Goal: Information Seeking & Learning: Learn about a topic

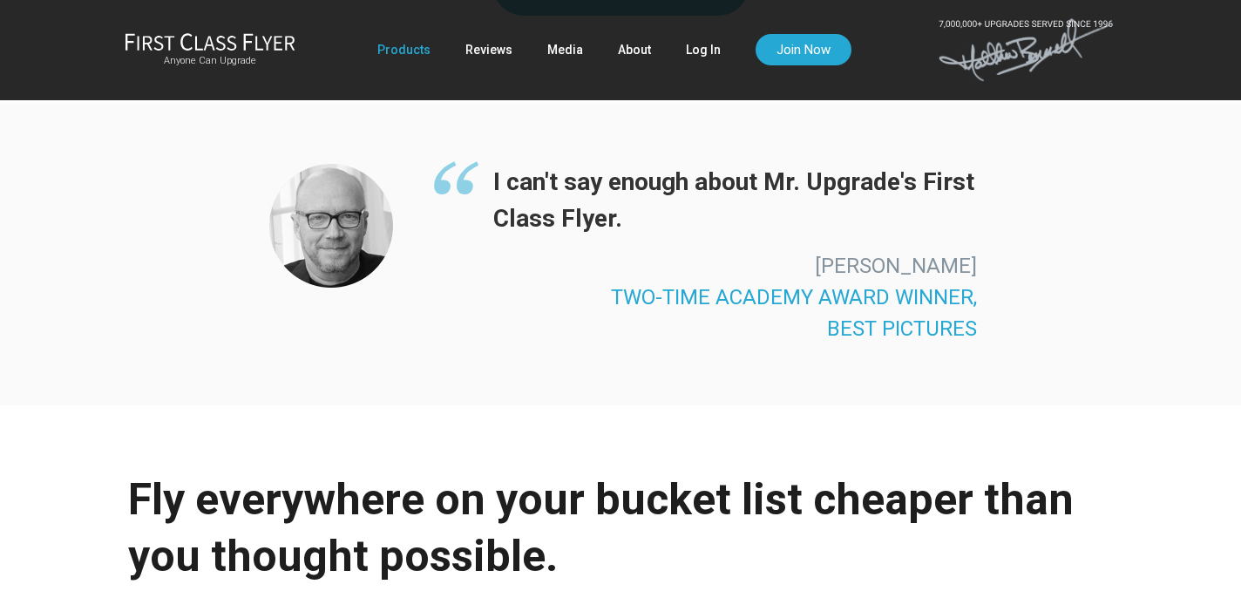
scroll to position [3119, 0]
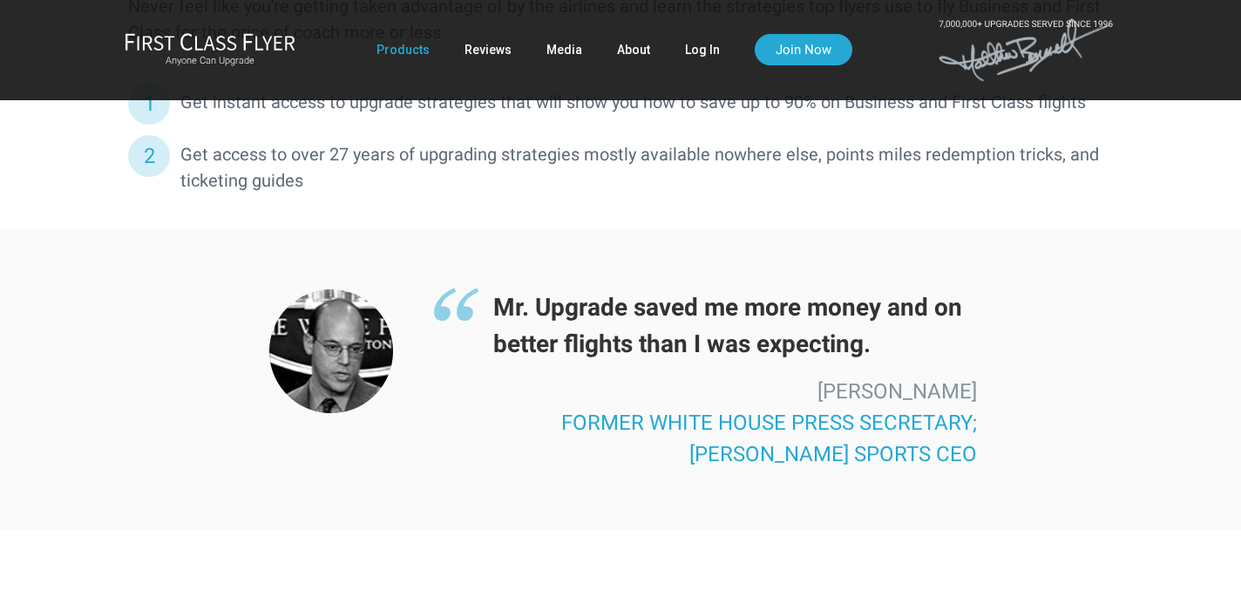
scroll to position [1215, 0]
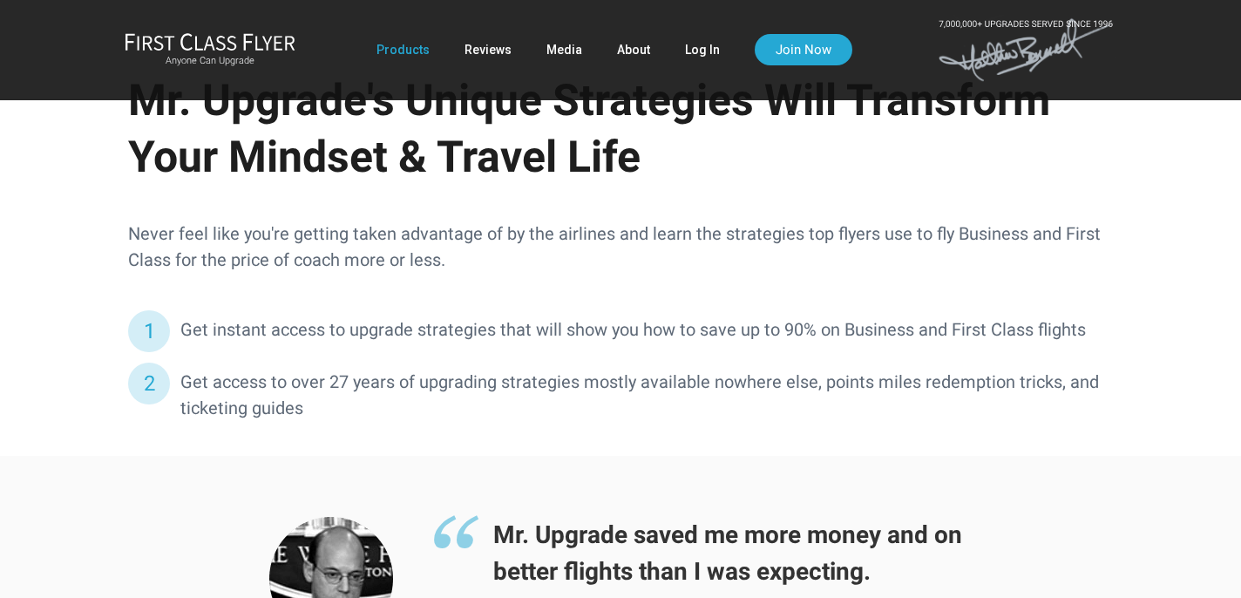
scroll to position [784, 0]
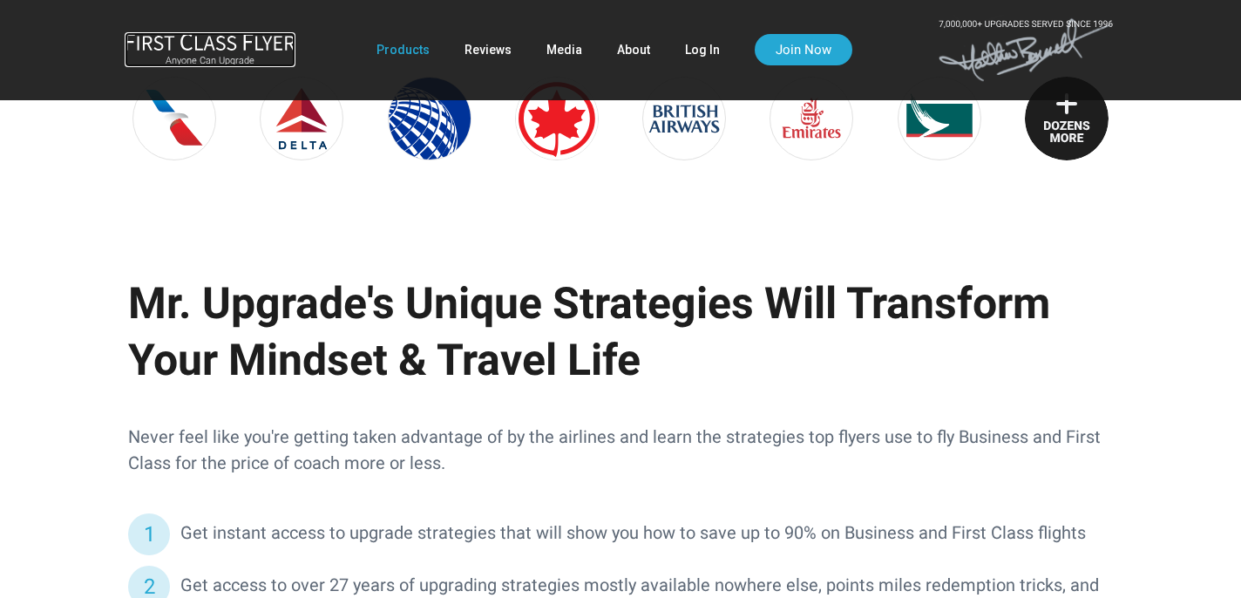
click at [206, 64] on small "Anyone Can Upgrade" at bounding box center [210, 61] width 171 height 12
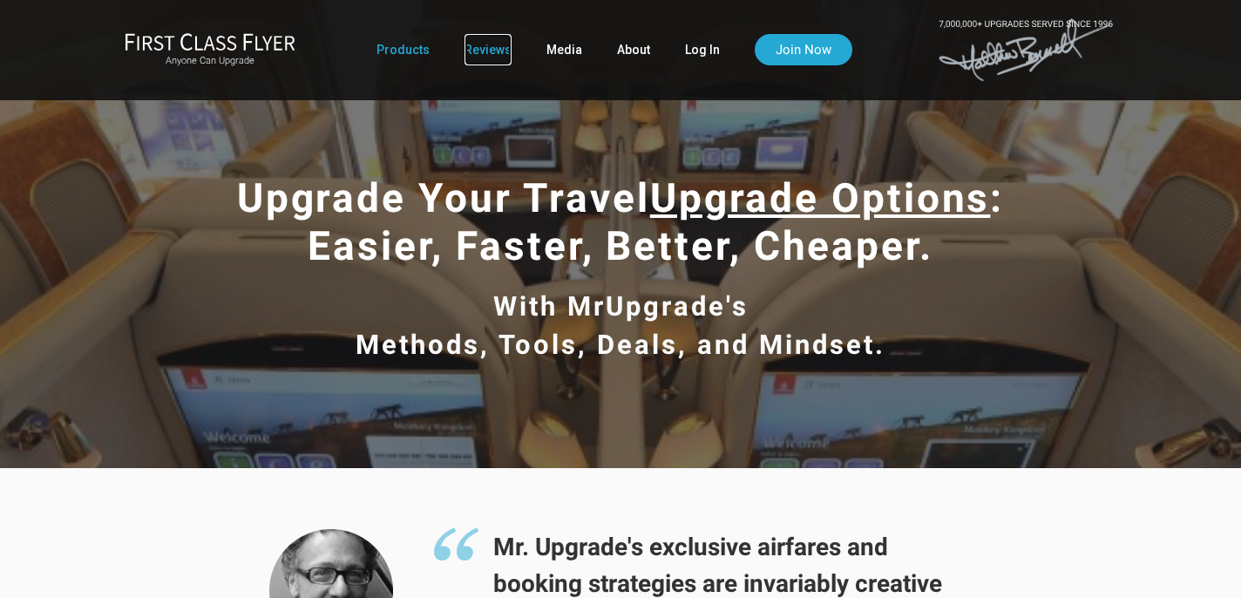
click at [472, 53] on link "Reviews" at bounding box center [487, 49] width 47 height 31
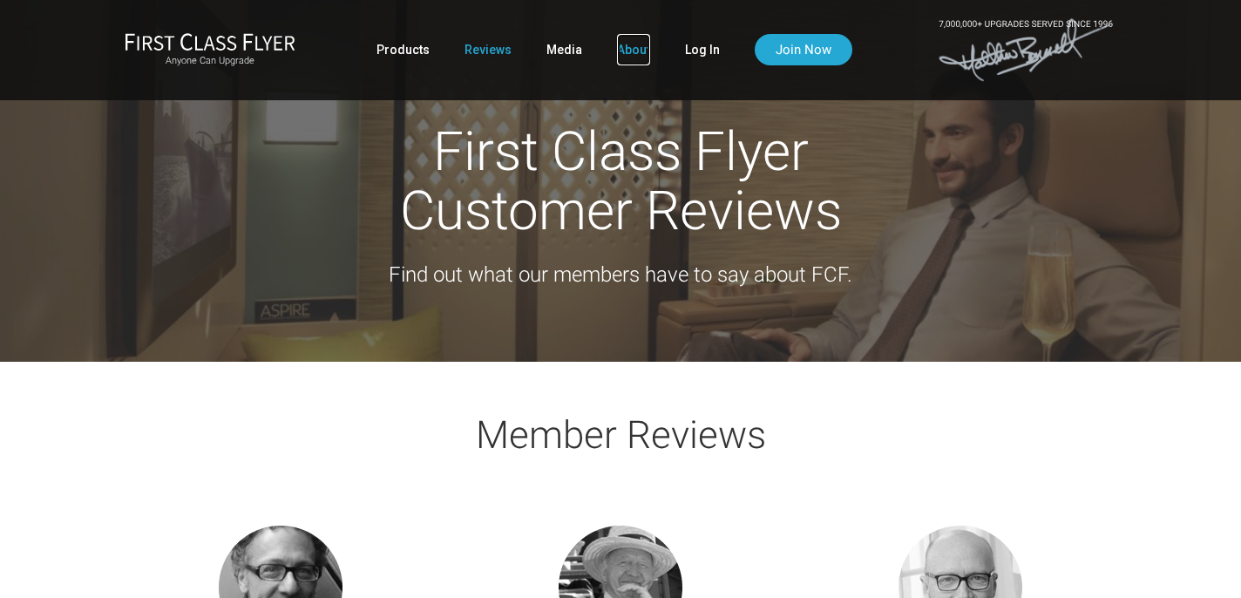
click at [619, 58] on link "About" at bounding box center [633, 49] width 33 height 31
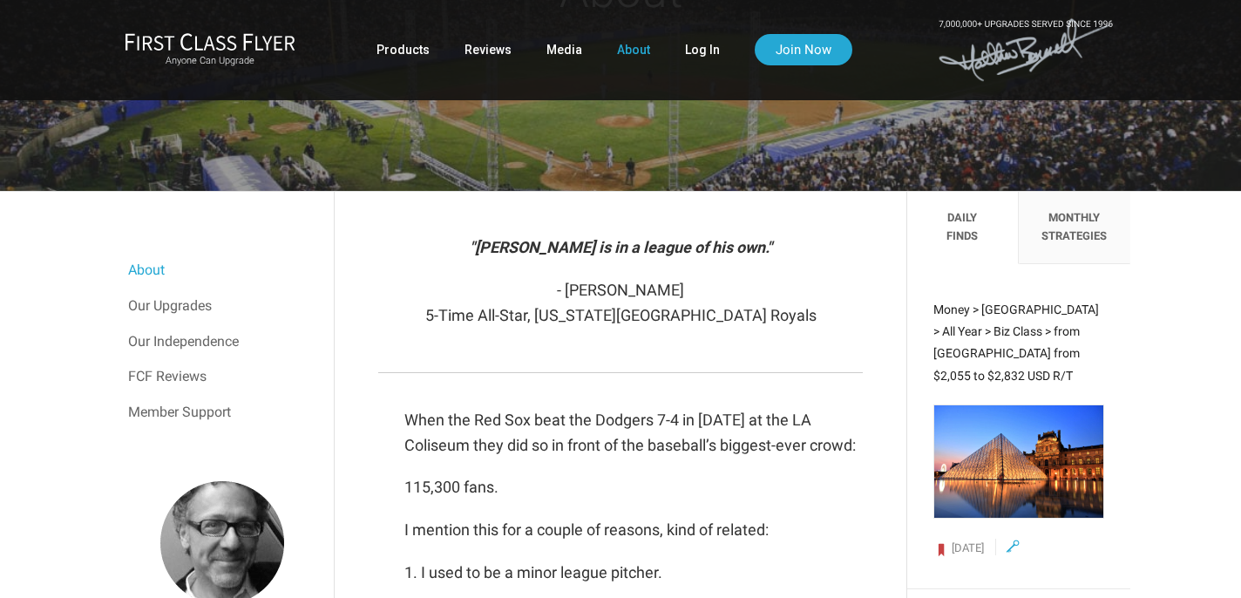
scroll to position [232, 0]
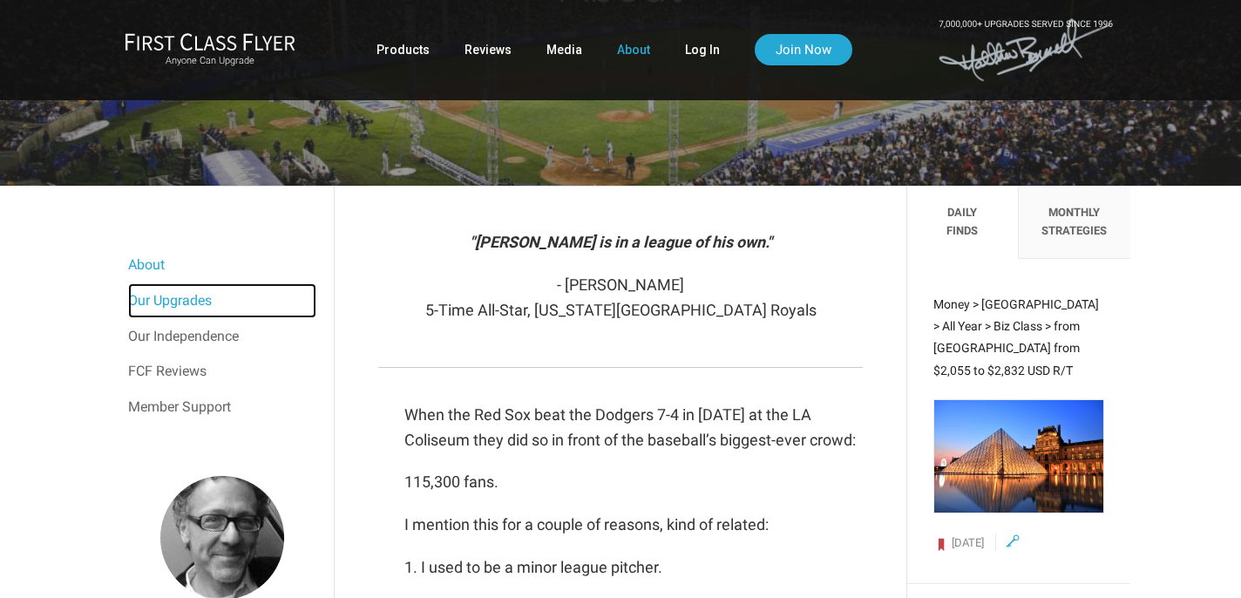
click at [200, 296] on link "Our Upgrades" at bounding box center [222, 300] width 188 height 35
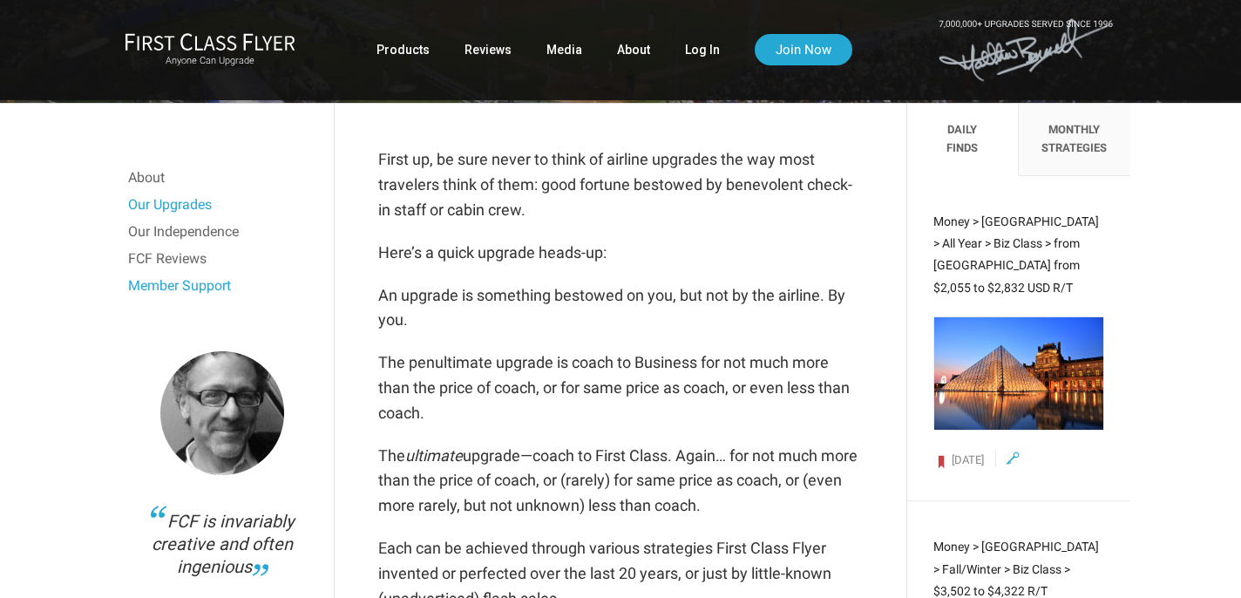
scroll to position [298, 0]
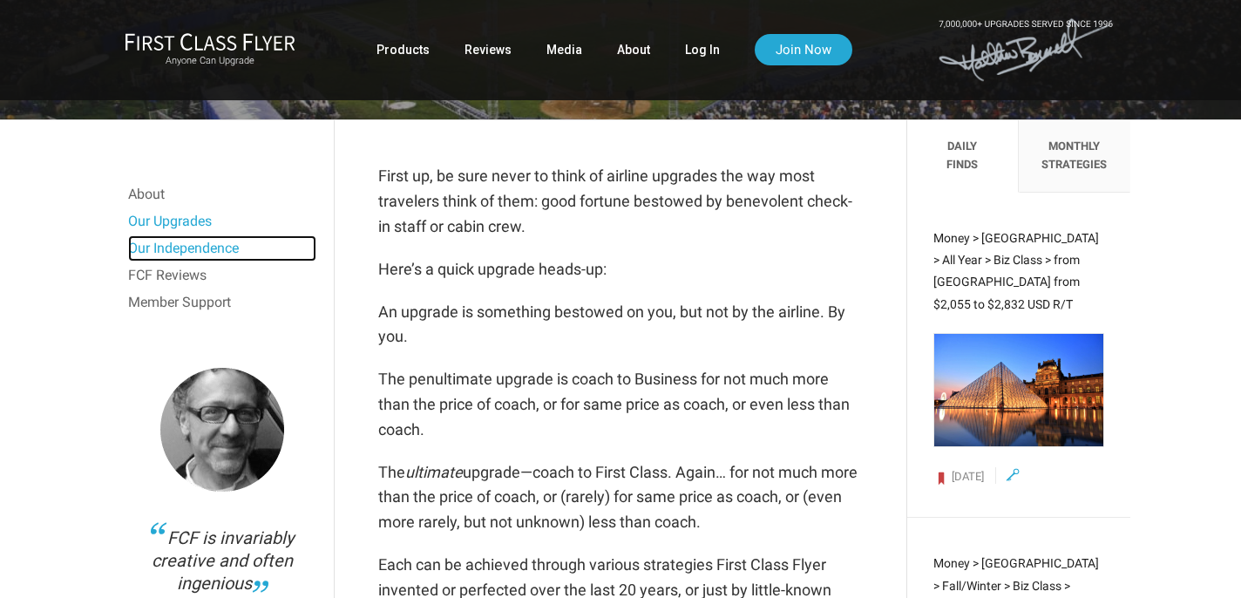
click at [222, 243] on link "Our Independence" at bounding box center [222, 248] width 188 height 26
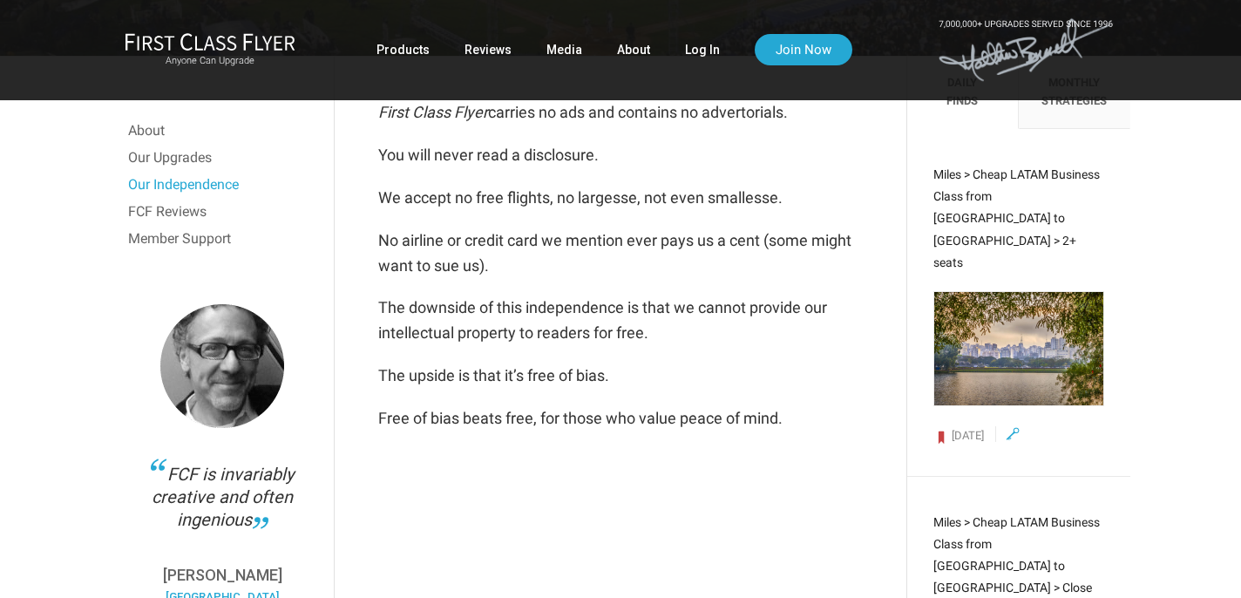
scroll to position [355, 0]
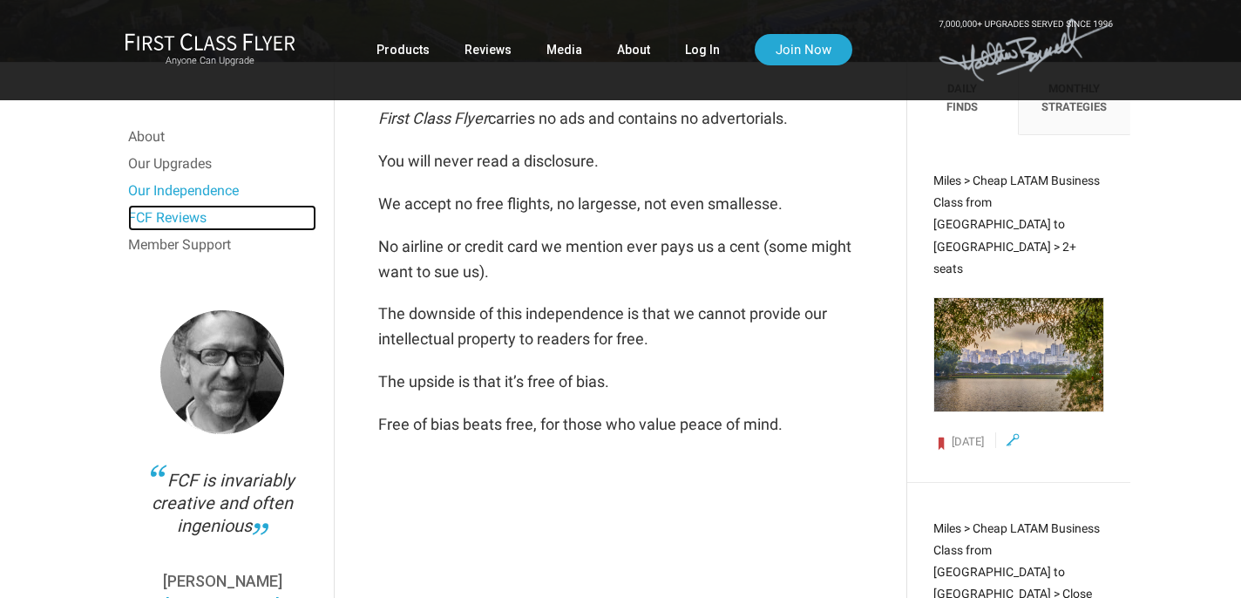
click at [176, 218] on link "FCF Reviews" at bounding box center [222, 218] width 188 height 26
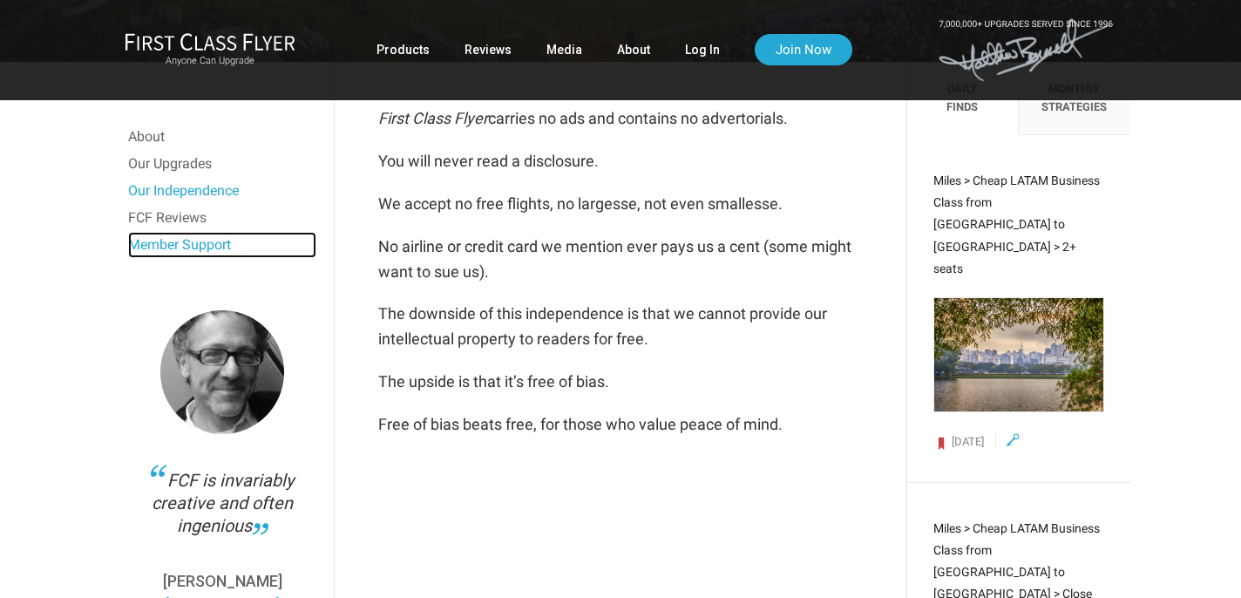
click at [157, 247] on link "Member Support" at bounding box center [222, 245] width 188 height 26
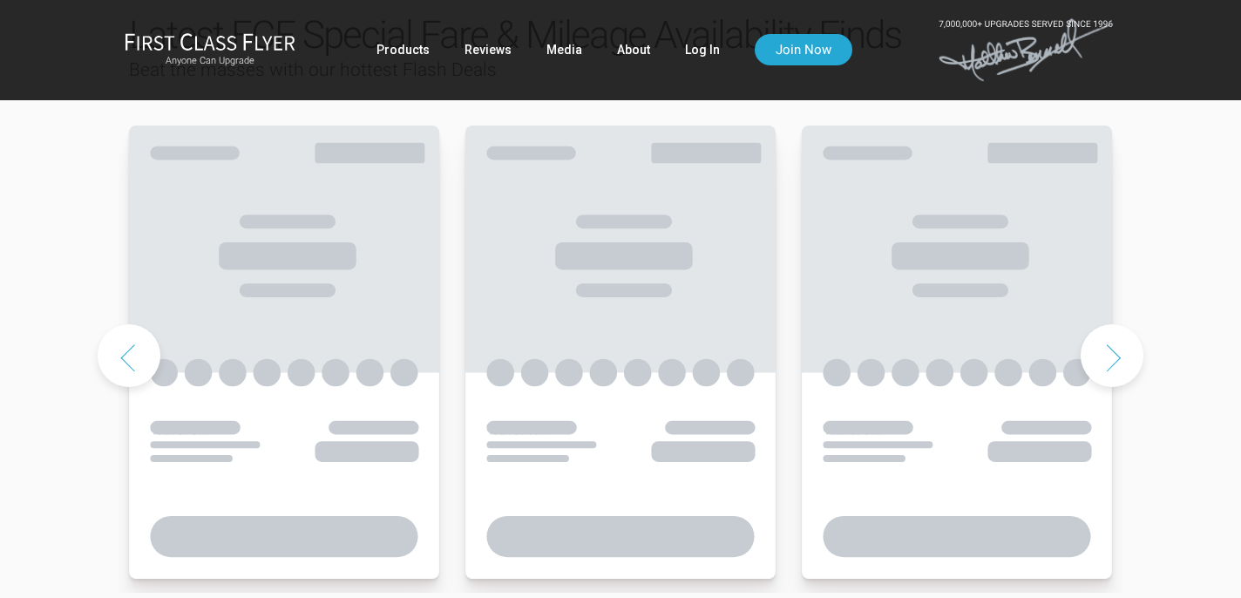
scroll to position [931, 0]
click at [130, 325] on button "Previous slide" at bounding box center [129, 356] width 63 height 63
click at [1104, 325] on button "Next slide" at bounding box center [1111, 356] width 63 height 63
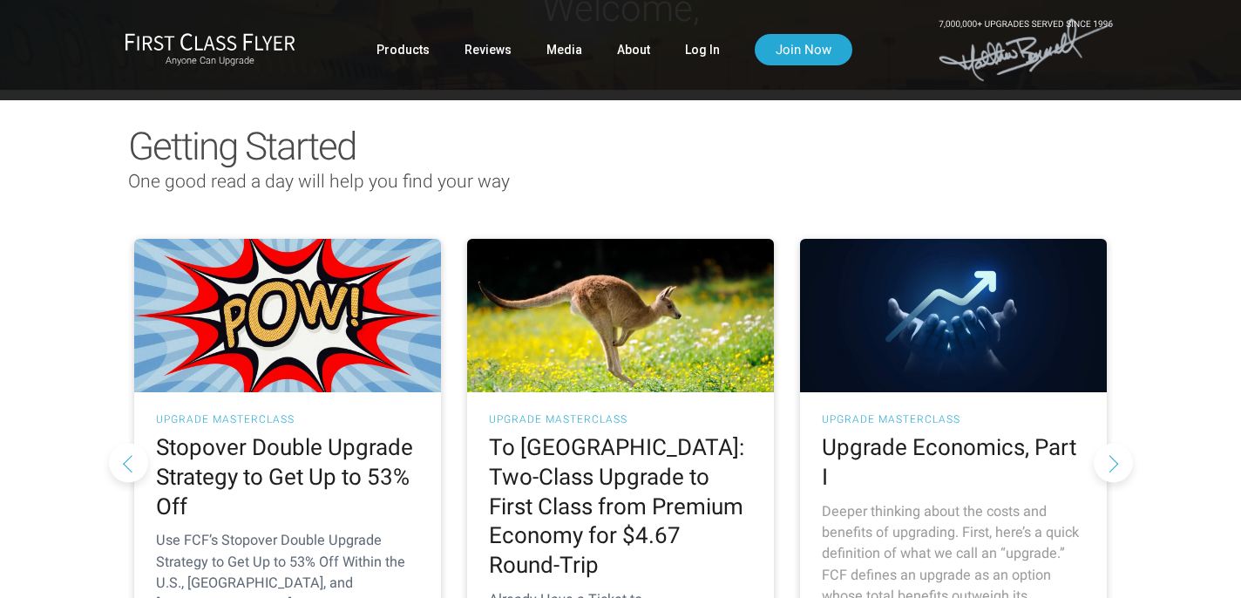
scroll to position [70, 0]
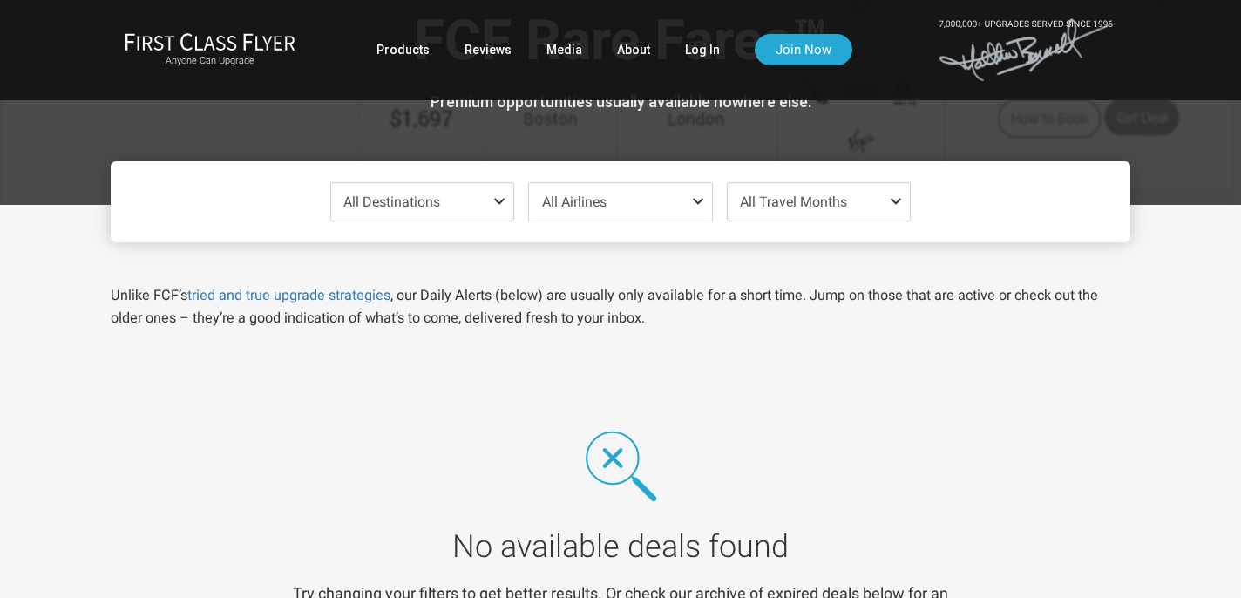
scroll to position [86, 0]
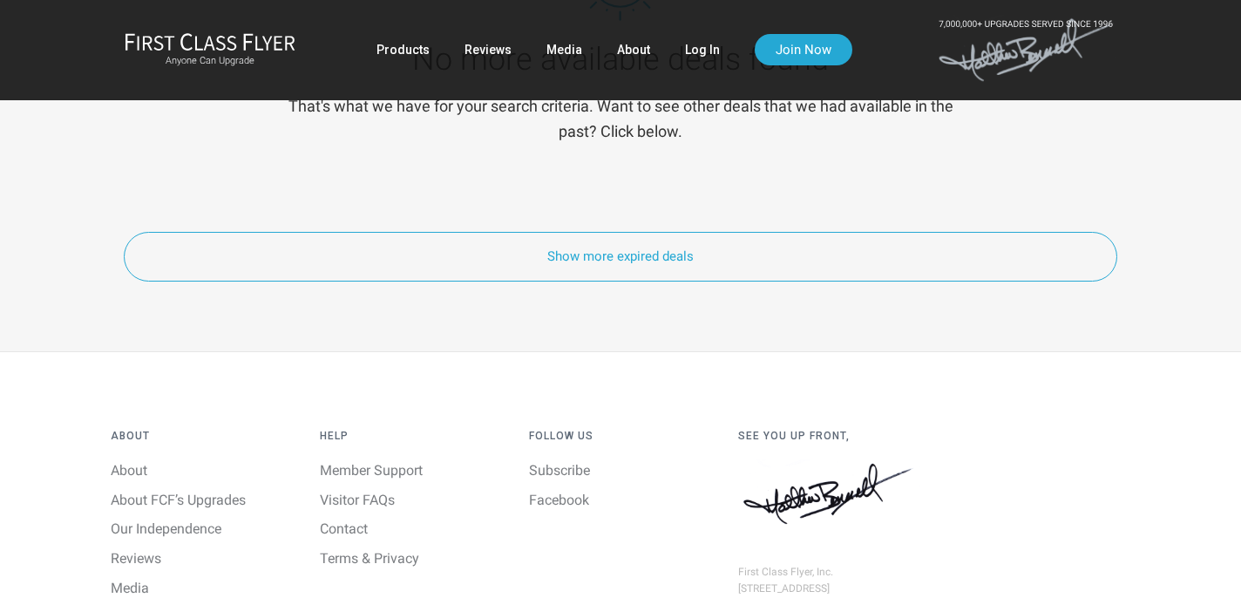
scroll to position [889, 0]
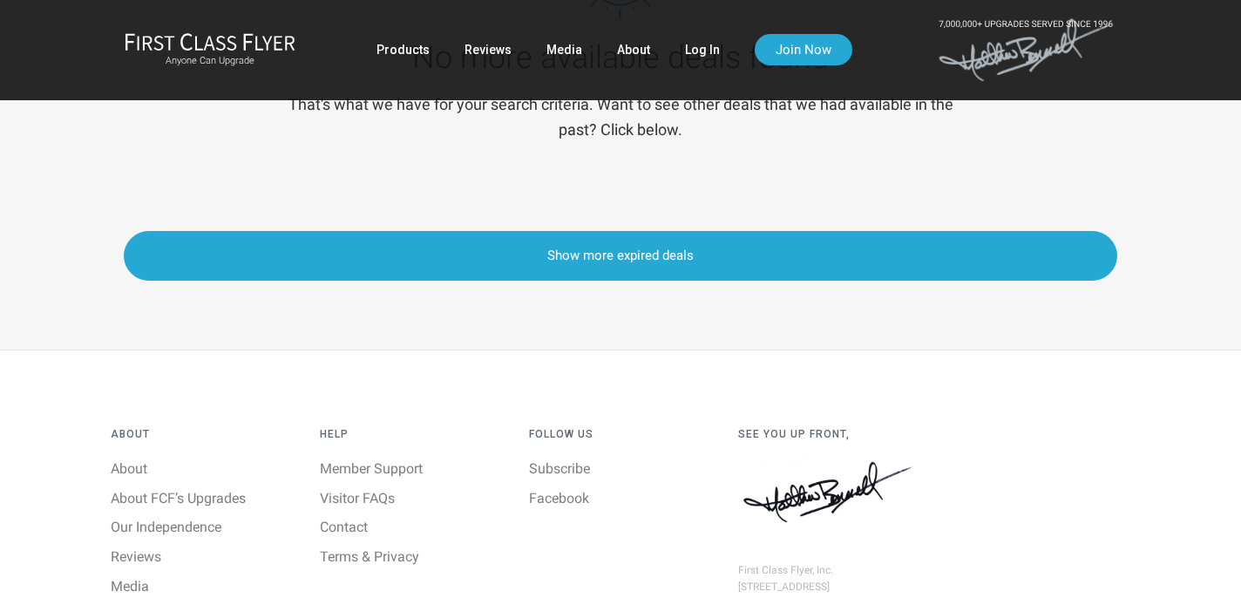
click at [148, 271] on button "Show more expired deals" at bounding box center [620, 256] width 993 height 50
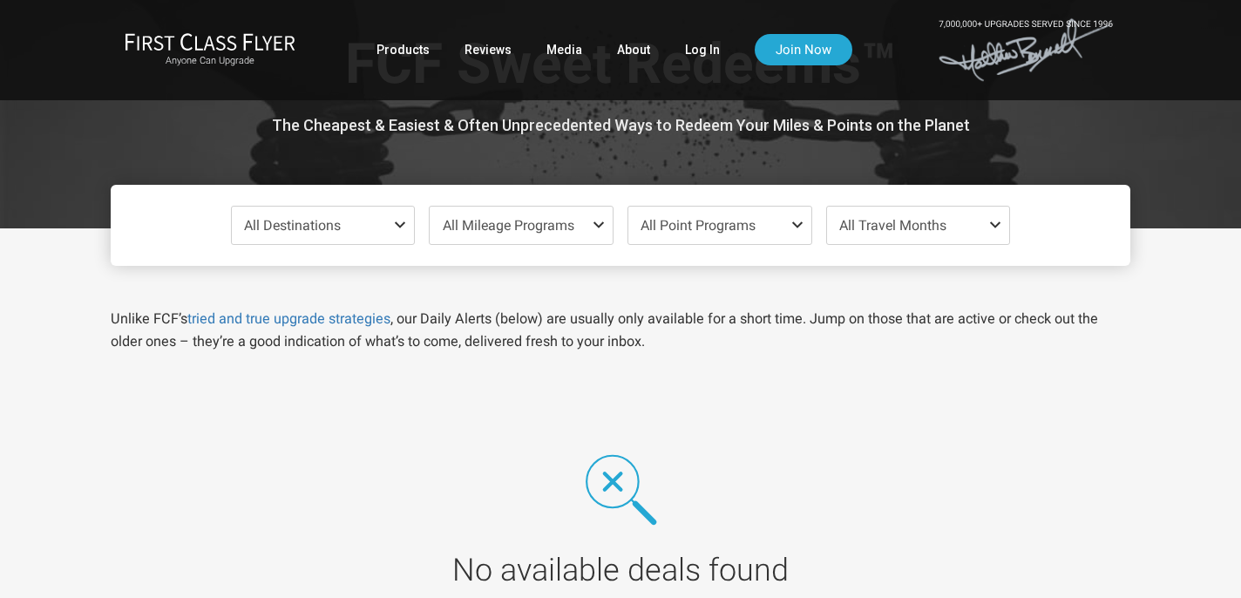
scroll to position [0, 0]
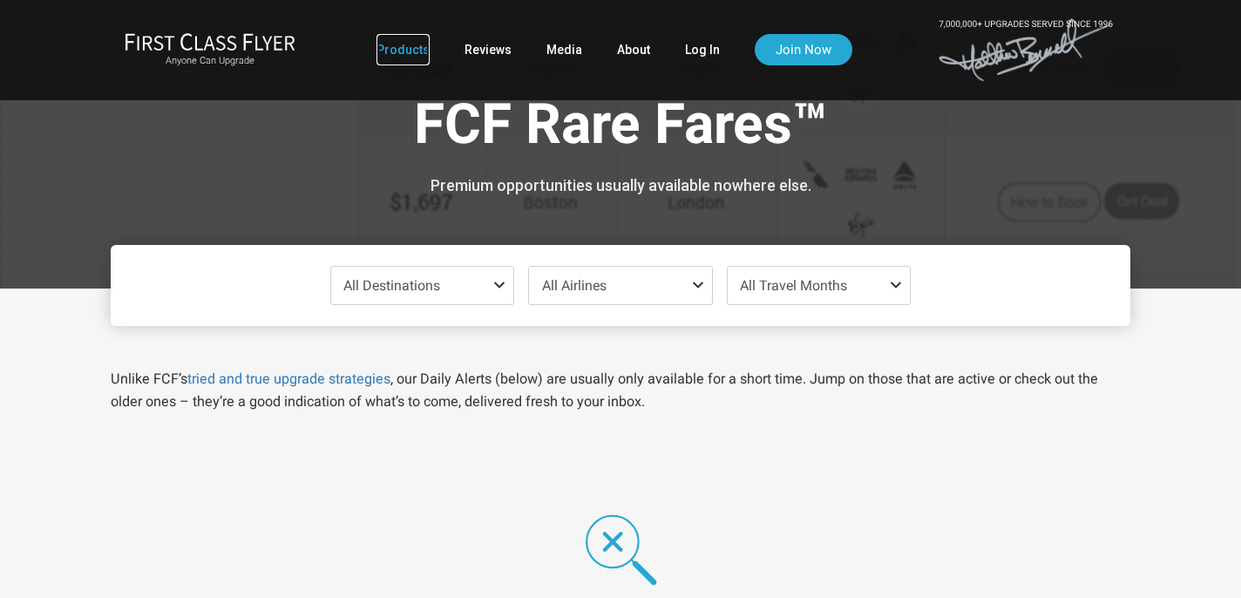
click at [394, 44] on link "Products" at bounding box center [402, 49] width 53 height 31
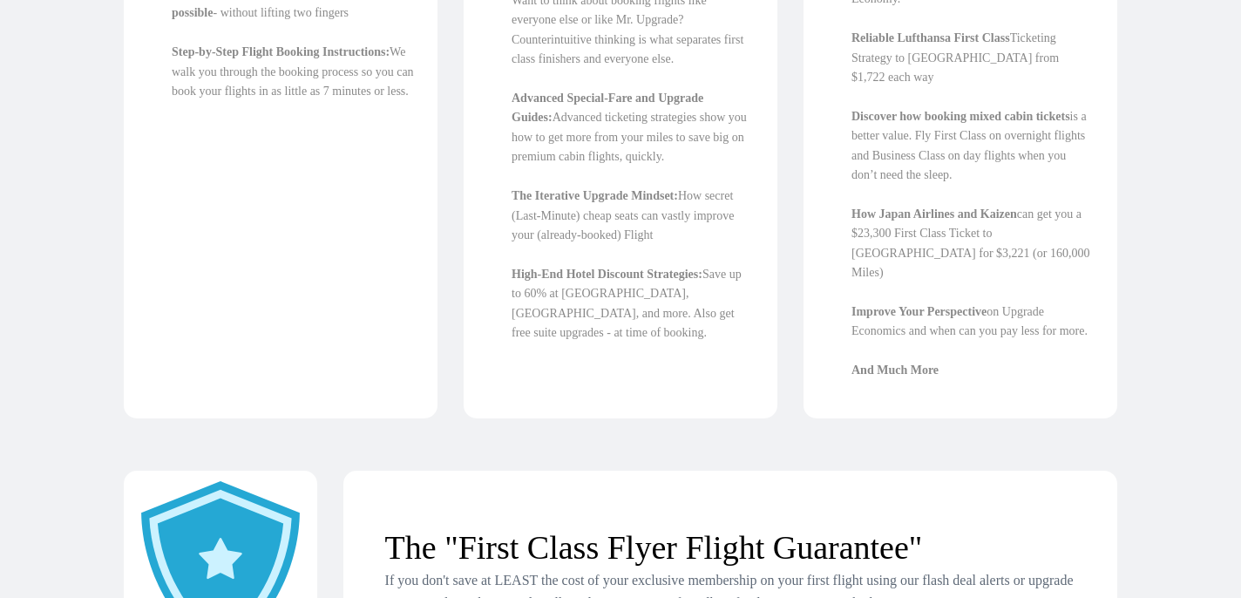
scroll to position [1021, 0]
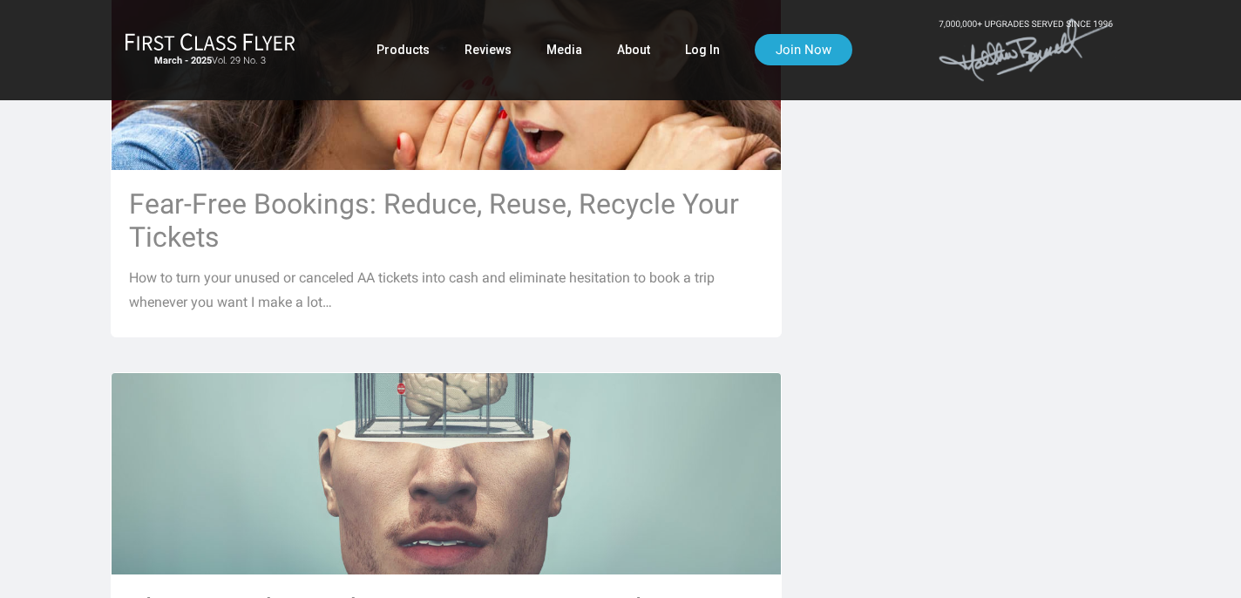
scroll to position [978, 1]
click at [93, 173] on div "Upgrade Masterclass: Use FCF’s Stopover Loophole Strategy to Get 51% Off Within…" at bounding box center [620, 317] width 1241 height 1760
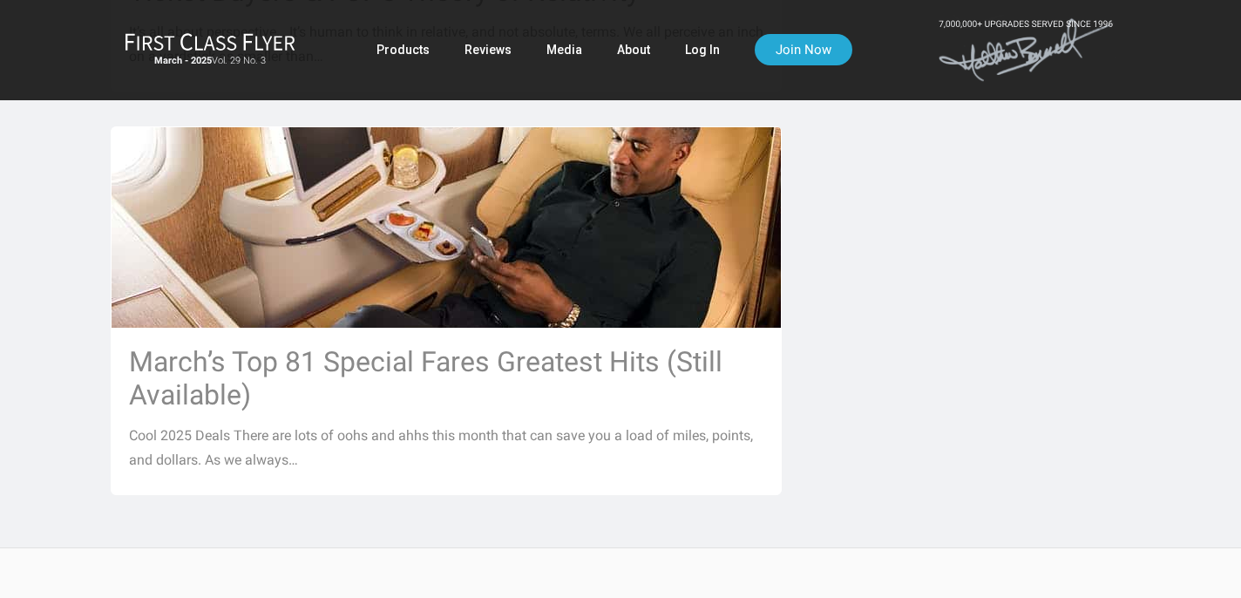
scroll to position [1646, 1]
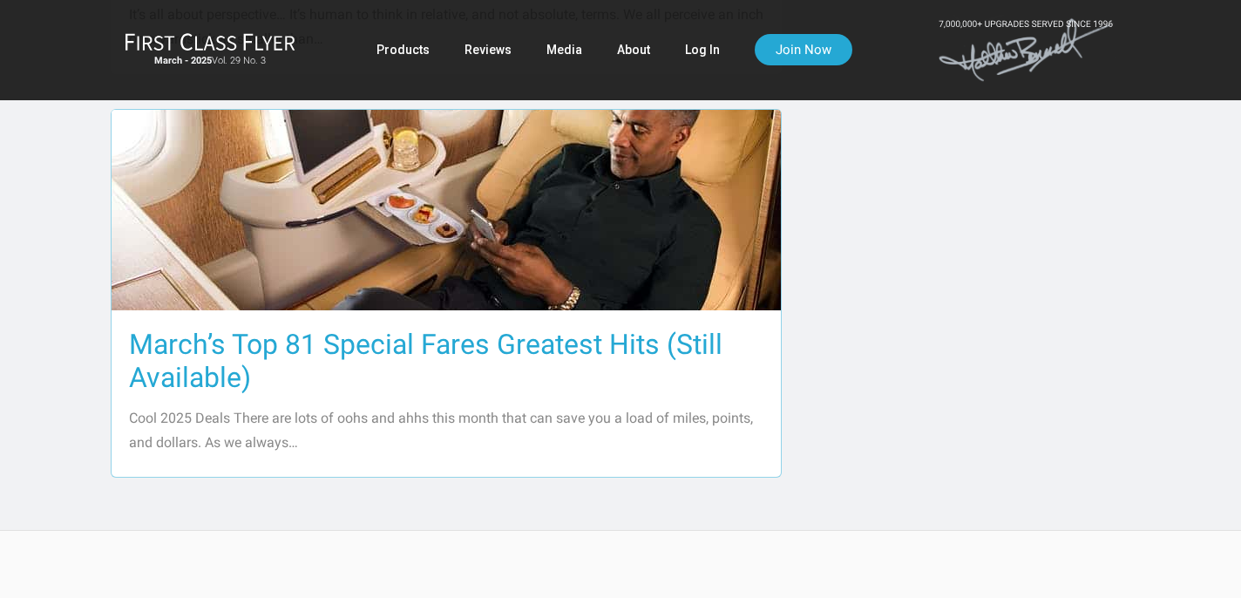
click at [291, 370] on div "March’s Top 81 Special Fares Greatest Hits (Still Available) Cool 2025 Deals Th…" at bounding box center [446, 393] width 669 height 166
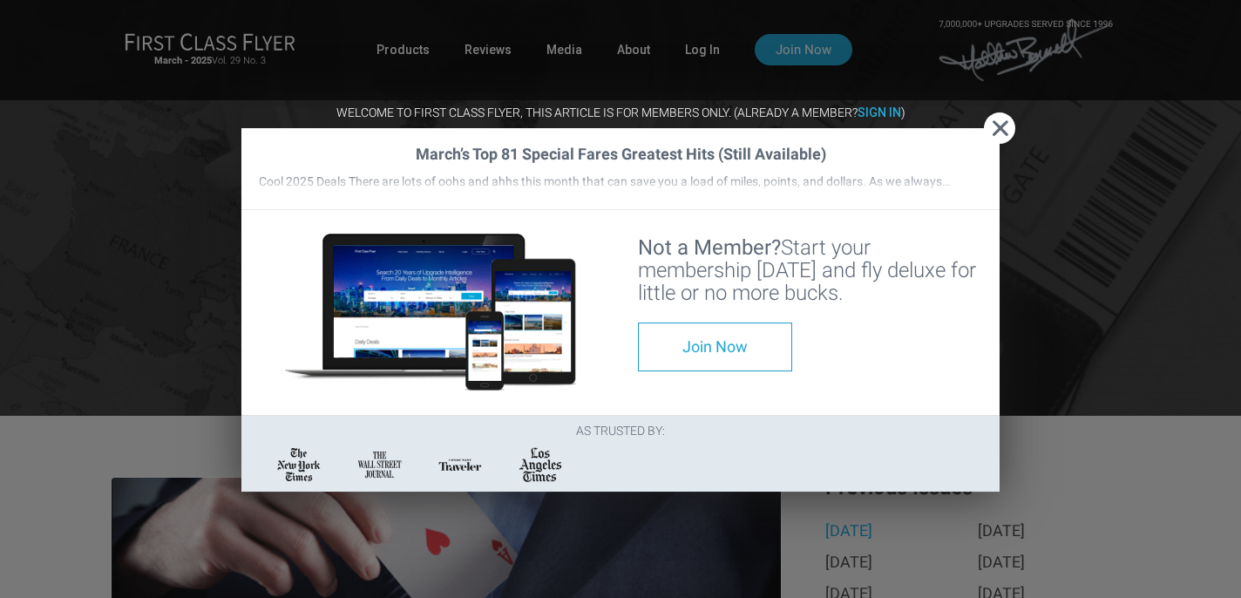
scroll to position [1975, 0]
click at [995, 119] on span "Close" at bounding box center [999, 128] width 31 height 18
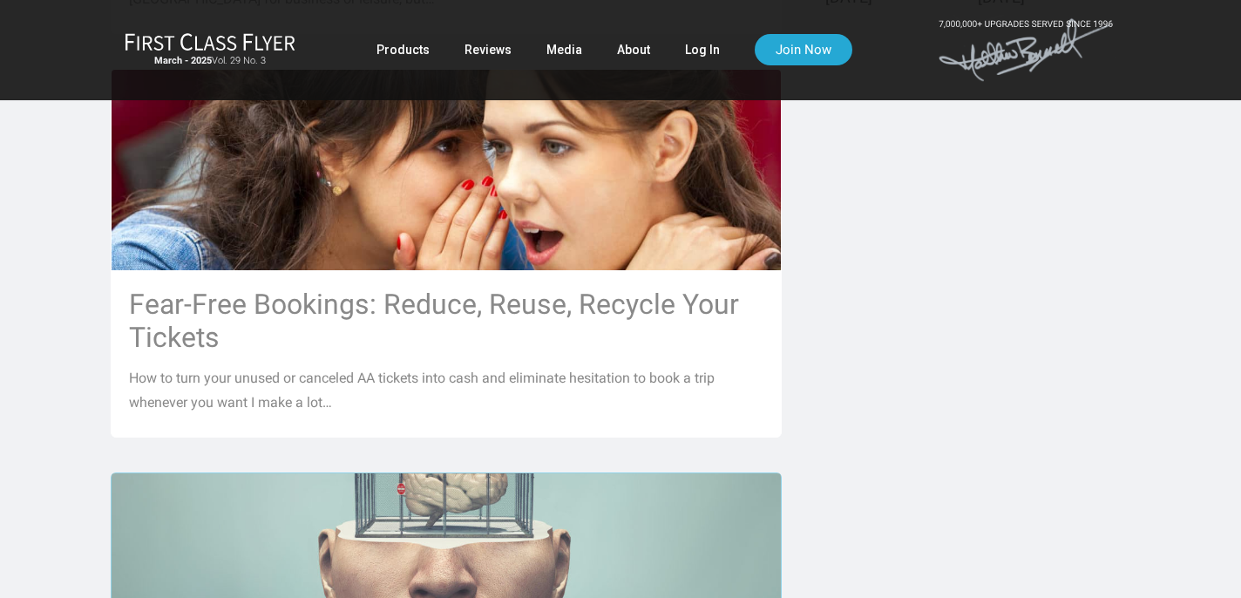
scroll to position [876, 0]
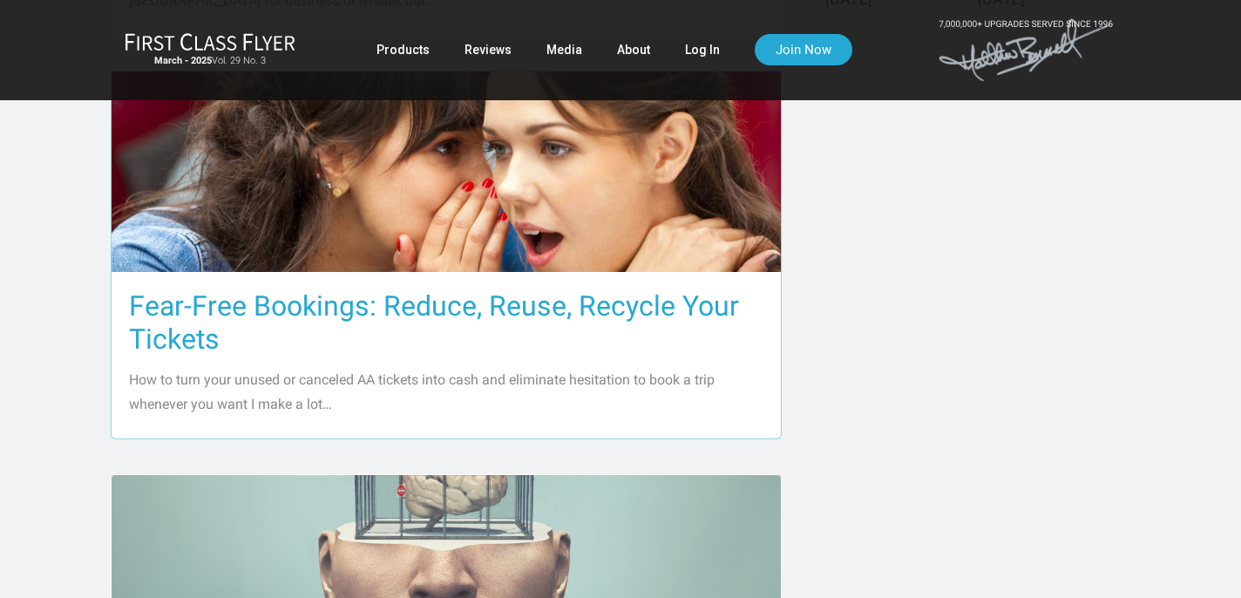
click at [593, 317] on h3 "Fear-Free Bookings: Reduce, Reuse, Recycle Your Tickets" at bounding box center [446, 322] width 634 height 66
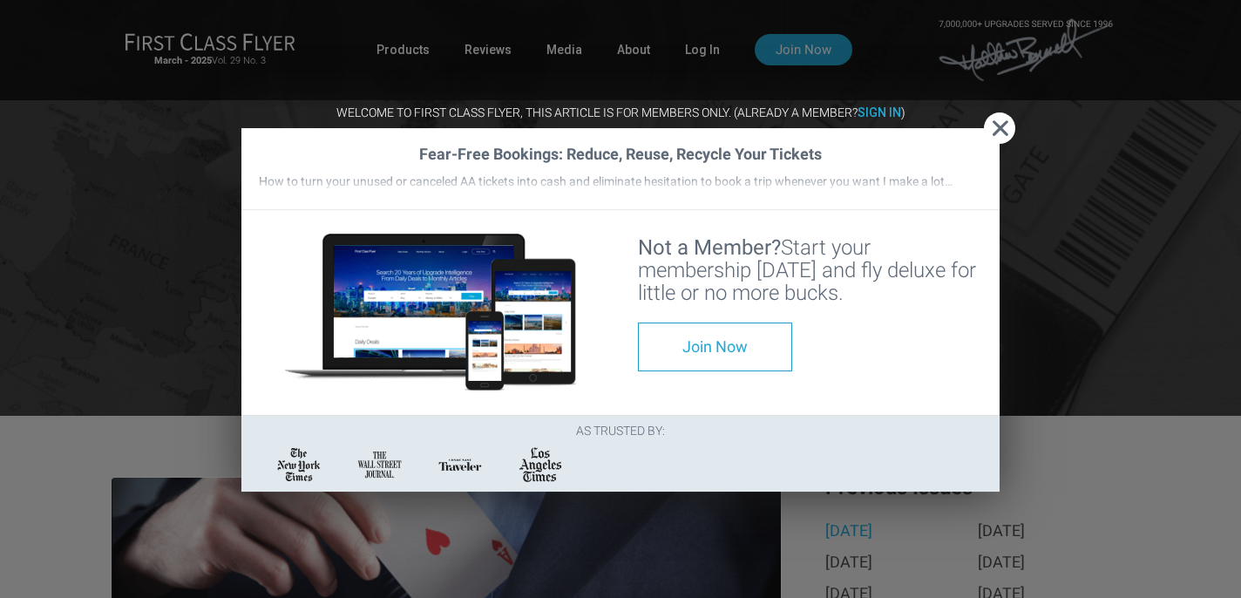
scroll to position [0, 0]
click at [998, 112] on button "Close" at bounding box center [999, 127] width 31 height 31
